Goal: Transaction & Acquisition: Purchase product/service

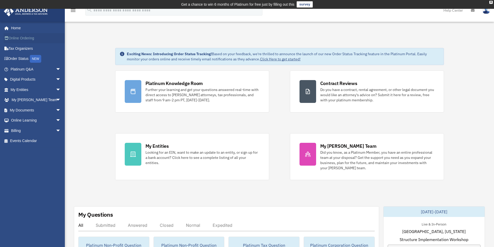
click at [32, 38] on link "Online Ordering" at bounding box center [36, 38] width 65 height 10
click at [21, 132] on link "Billing arrow_drop_down" at bounding box center [36, 131] width 65 height 10
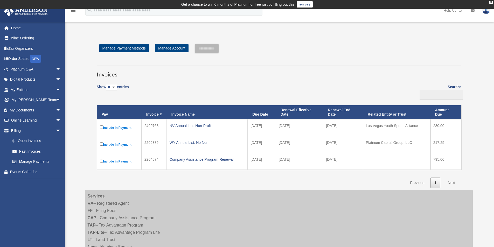
click at [101, 126] on label "Include in Payment" at bounding box center [119, 128] width 39 height 6
click at [213, 48] on input "**********" at bounding box center [207, 48] width 24 height 9
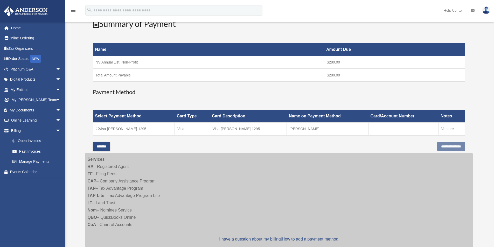
scroll to position [78, 0]
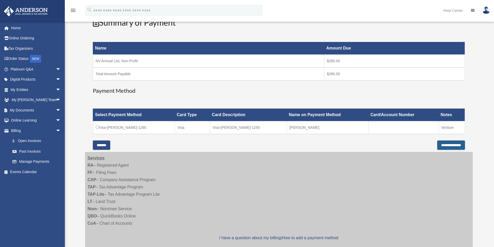
click at [444, 146] on input "**********" at bounding box center [452, 145] width 28 height 9
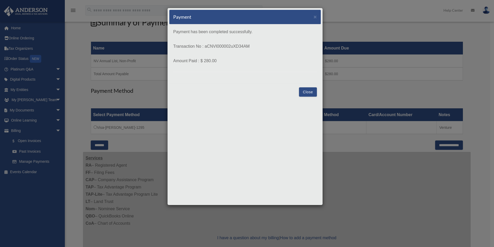
click at [302, 92] on button "Close" at bounding box center [308, 91] width 18 height 9
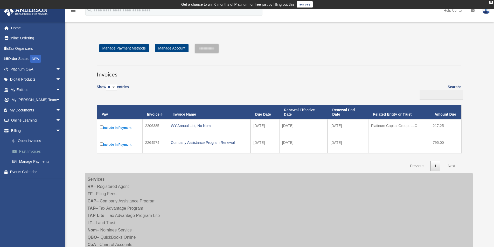
click at [24, 152] on link "Past Invoices" at bounding box center [38, 151] width 62 height 10
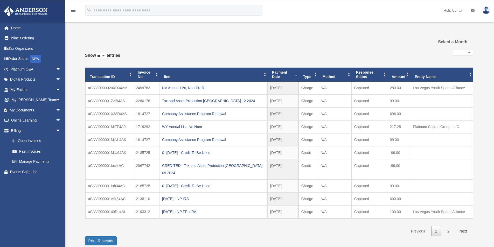
select select
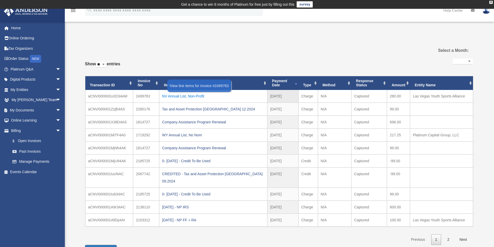
click at [174, 96] on div "NV Annual List, Non-Profit" at bounding box center [213, 96] width 103 height 7
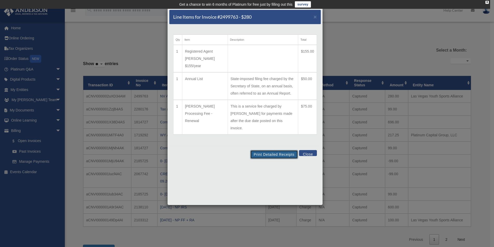
click at [272, 150] on button "Print Detailed Receipts" at bounding box center [274, 154] width 48 height 9
click at [312, 150] on button "Close" at bounding box center [308, 153] width 18 height 6
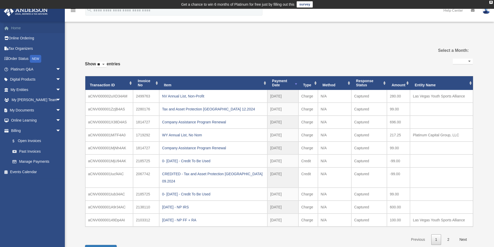
click at [16, 26] on link "Home" at bounding box center [36, 28] width 65 height 10
